Goal: Navigation & Orientation: Find specific page/section

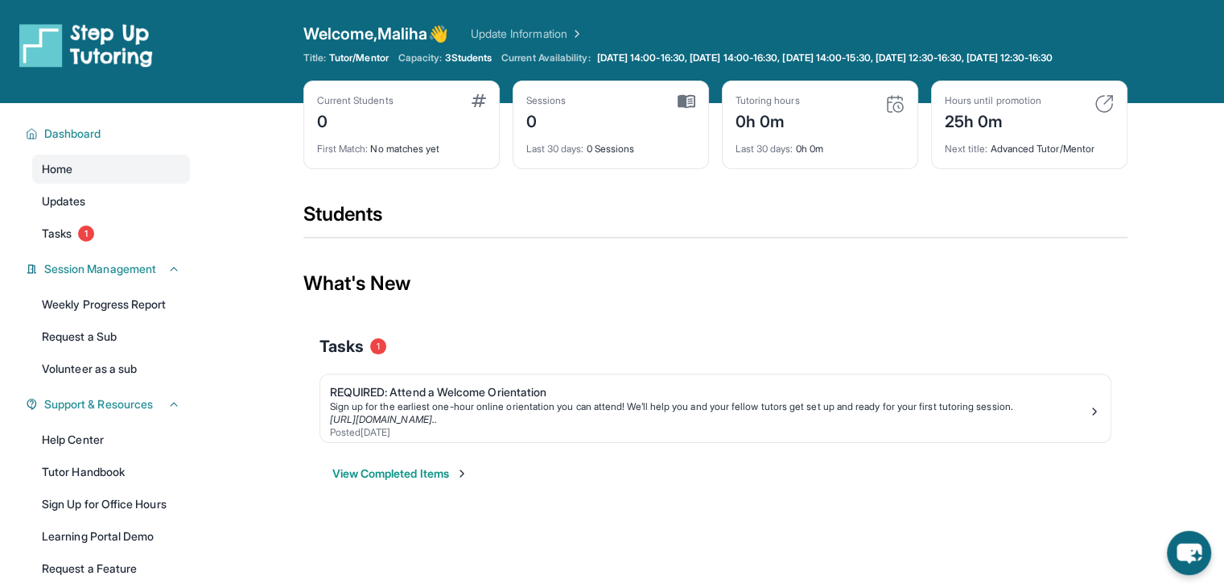
click at [423, 481] on button "View Completed Items" at bounding box center [400, 473] width 136 height 16
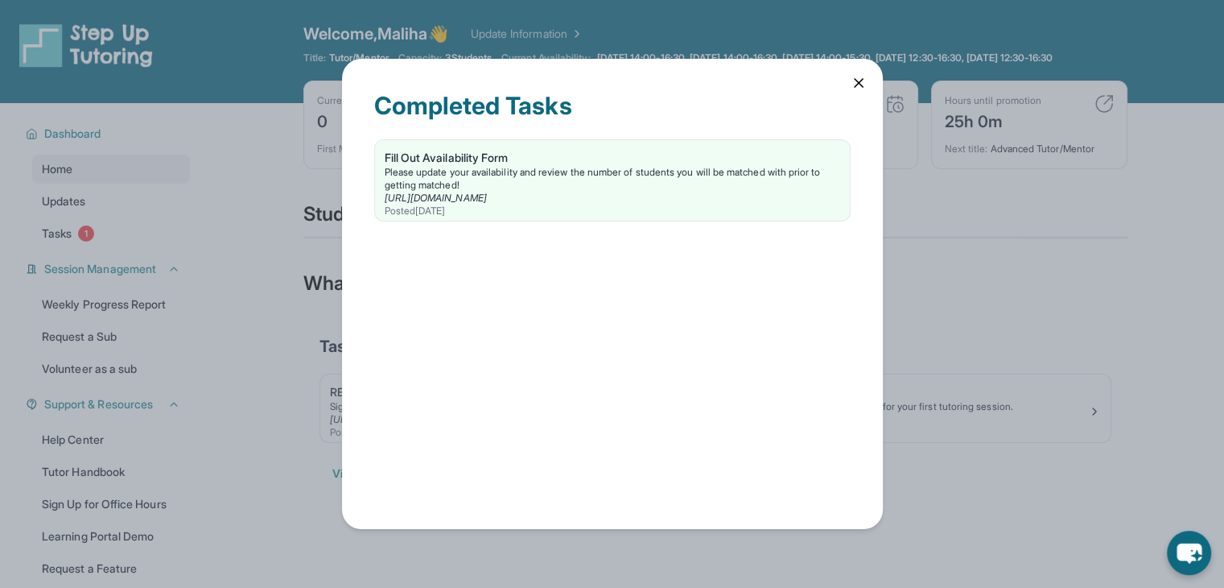
click at [602, 188] on div "Please update your availability and review the number of students you will be m…" at bounding box center [613, 179] width 456 height 26
click at [853, 83] on icon at bounding box center [859, 83] width 16 height 16
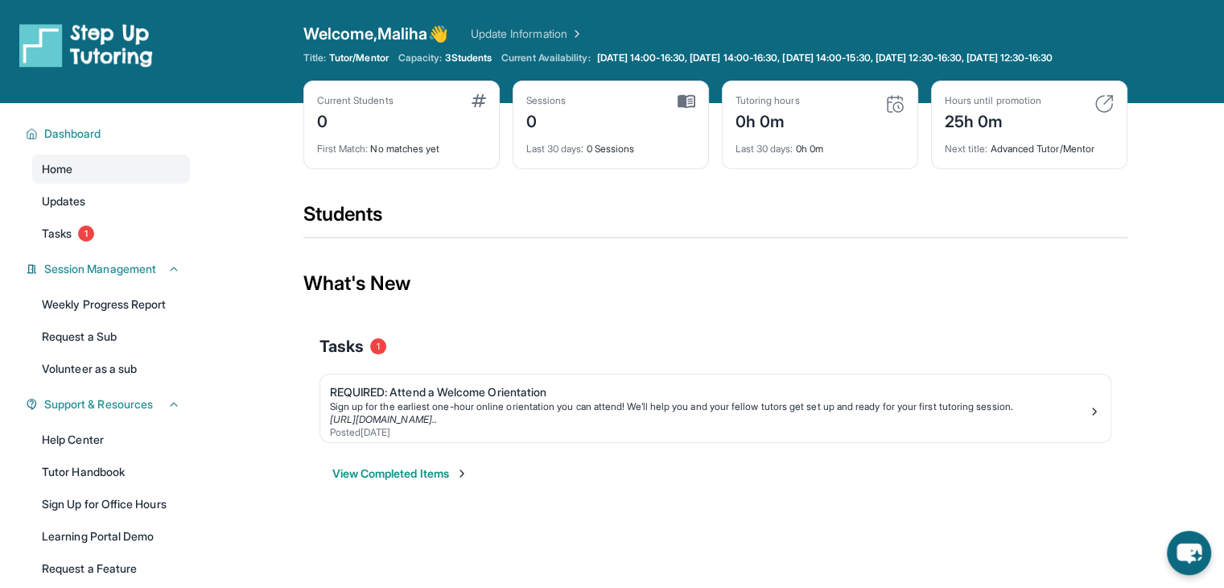
click at [377, 354] on span "1" at bounding box center [378, 346] width 16 height 16
click at [177, 275] on icon at bounding box center [173, 268] width 13 height 13
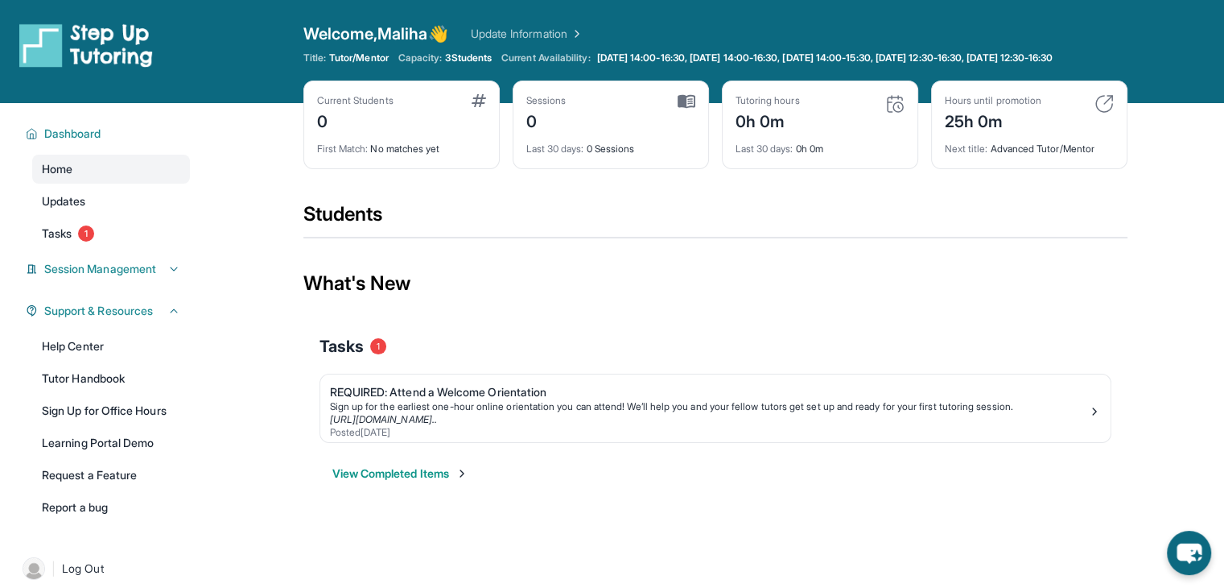
click at [132, 277] on span "Session Management" at bounding box center [100, 269] width 112 height 16
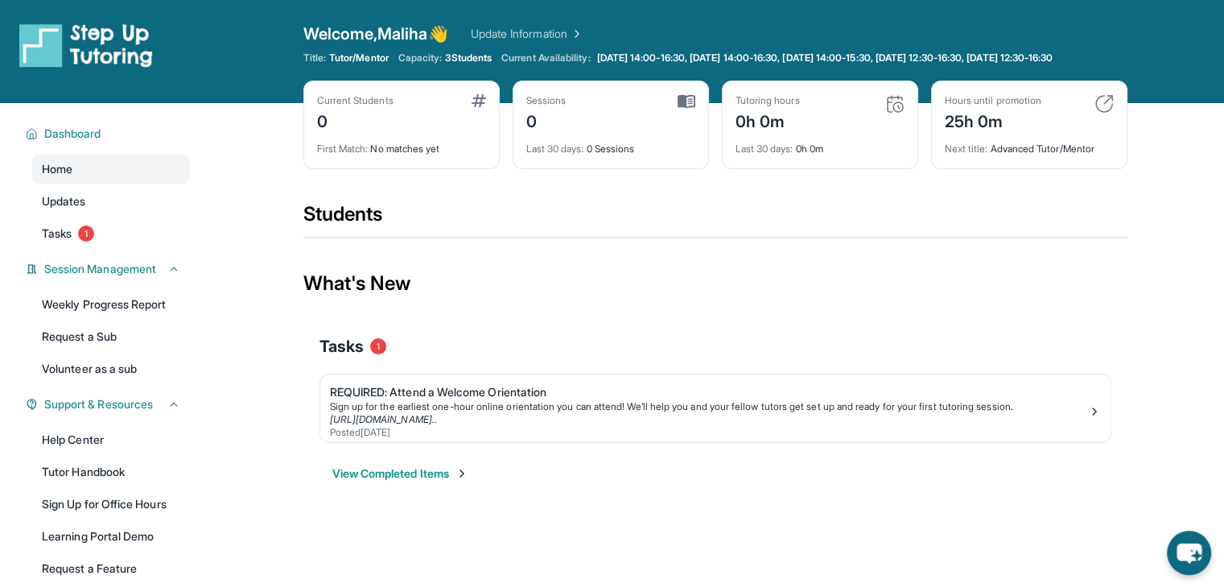
click at [119, 319] on link "Weekly Progress Report" at bounding box center [111, 304] width 158 height 29
click at [87, 451] on link "Help Center" at bounding box center [111, 439] width 158 height 29
